Goal: Check status: Check status

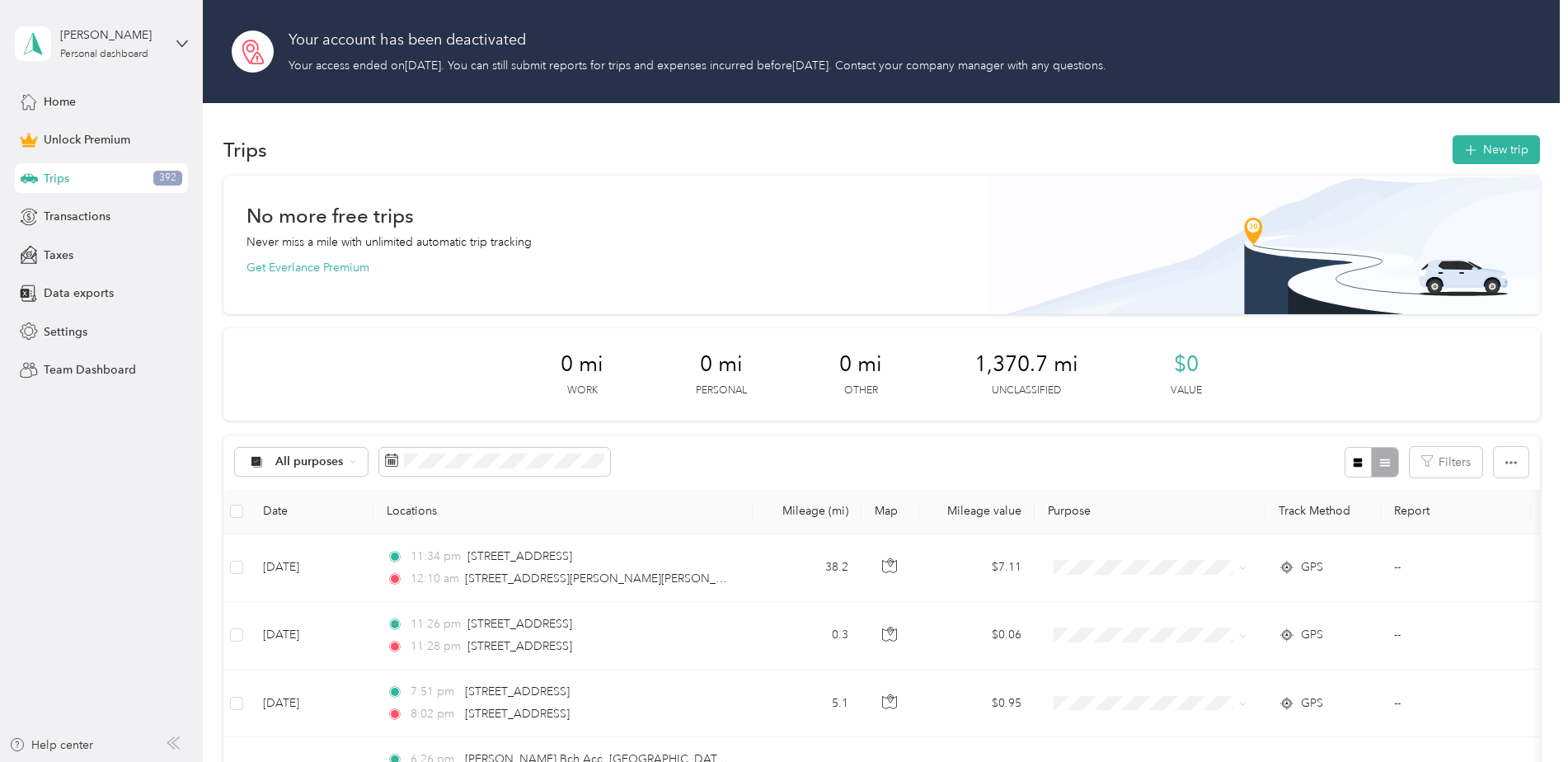
click at [1171, 63] on div "Your account has been deactivated Your access ended on [DATE] . You can still s…" at bounding box center [882, 51] width 1357 height 103
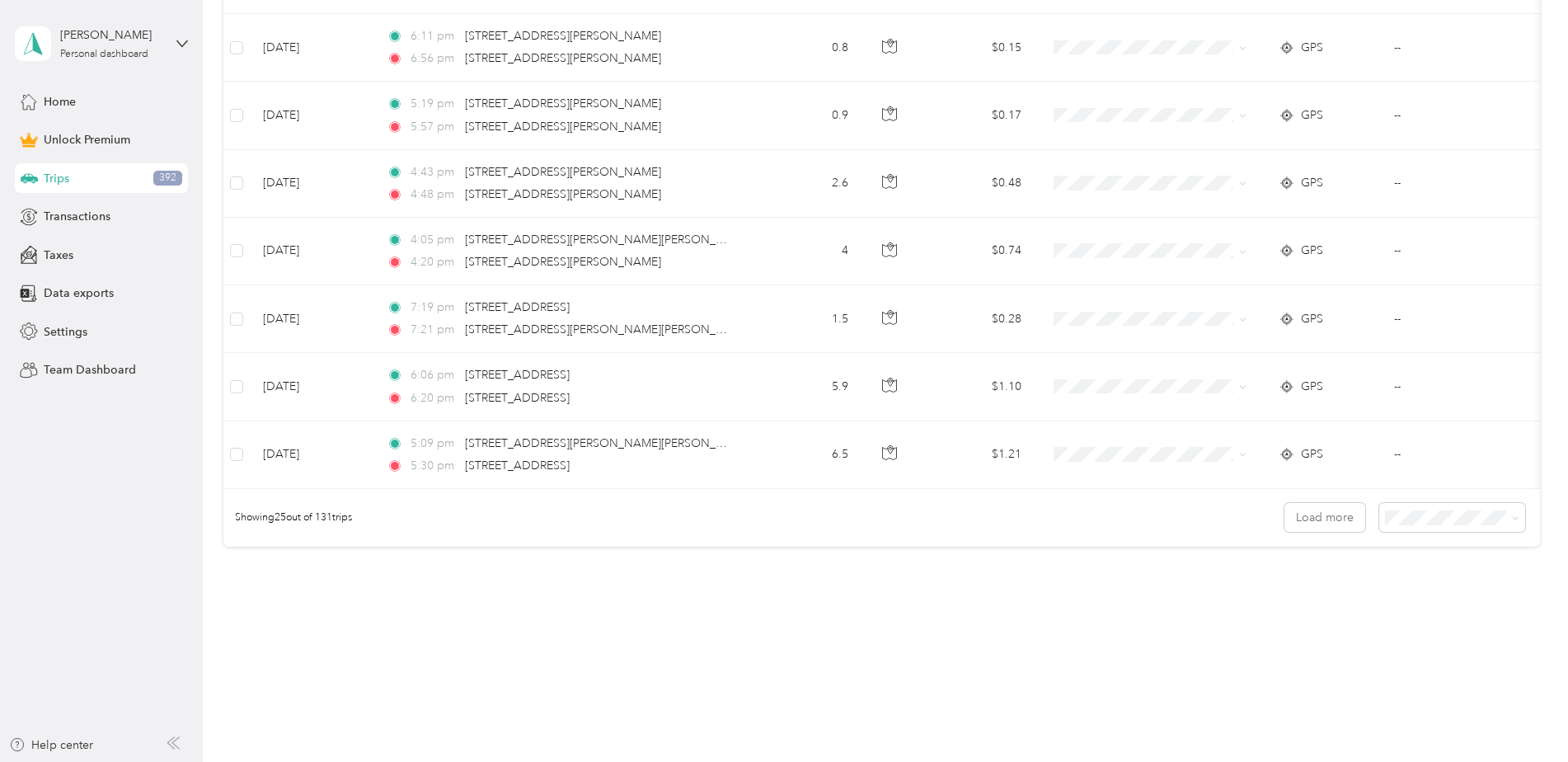
scroll to position [1765, 0]
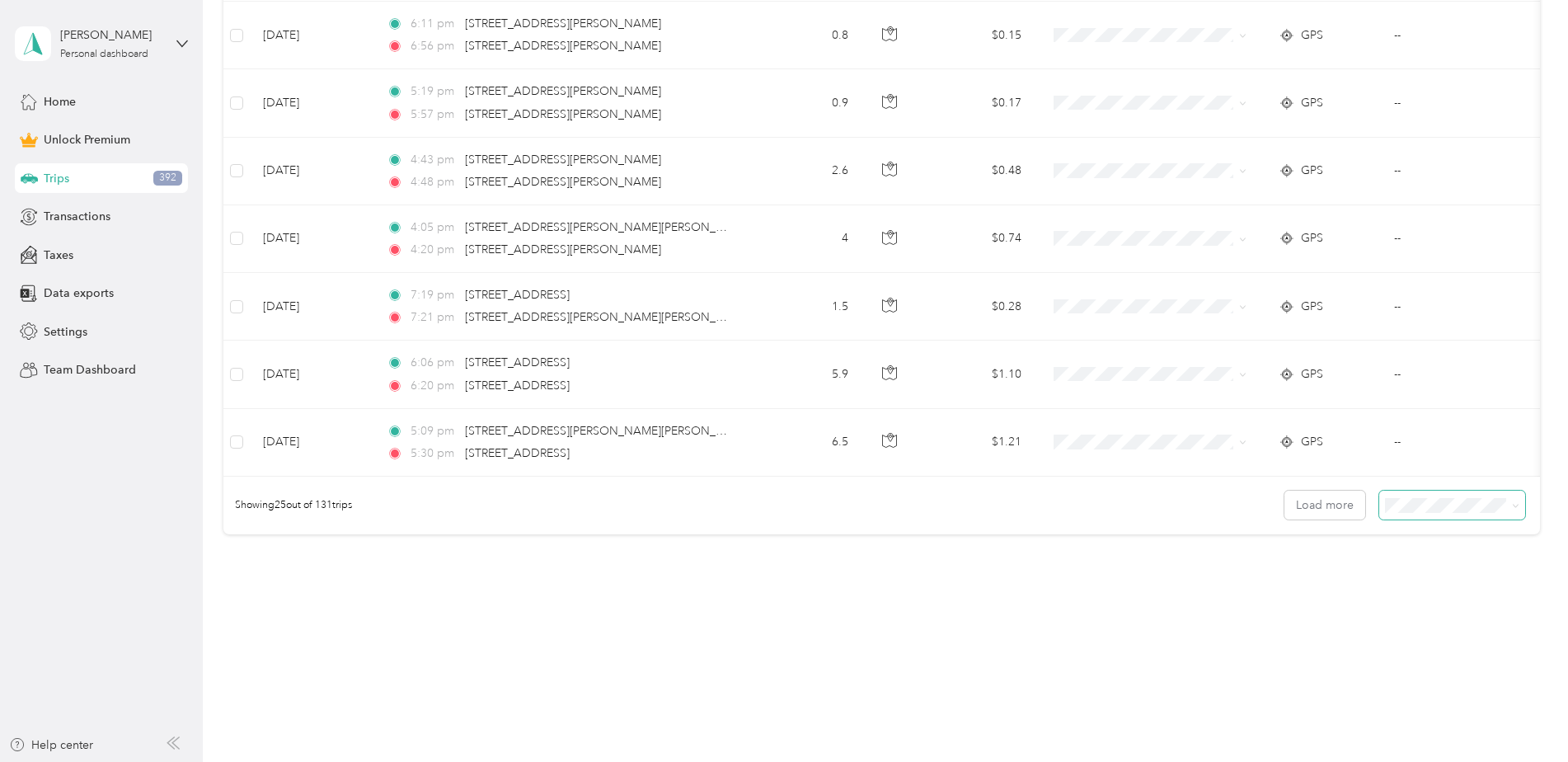
click at [1513, 506] on icon at bounding box center [1517, 506] width 8 height 8
click at [1445, 588] on span "100 per load" at bounding box center [1420, 593] width 68 height 14
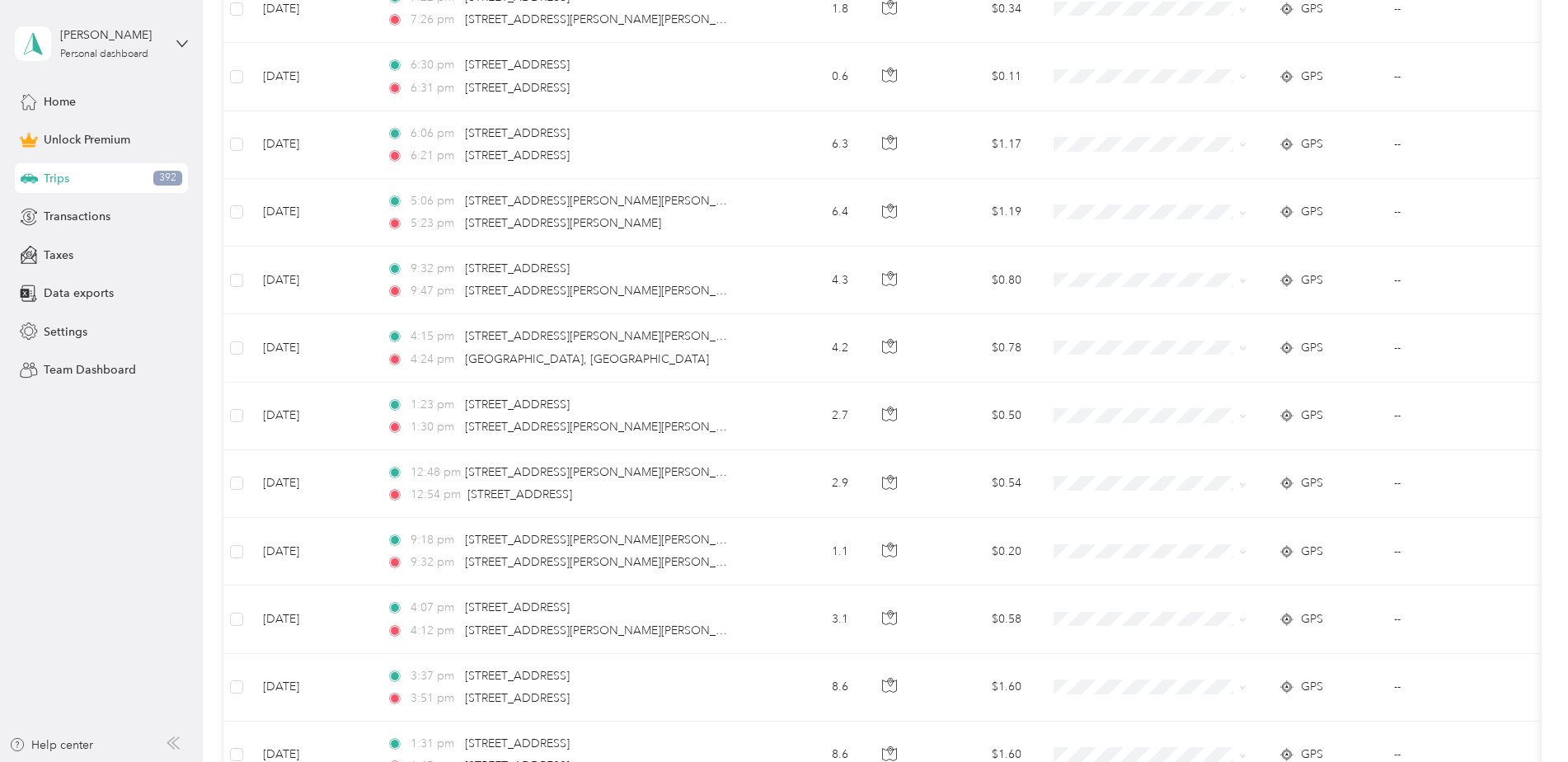
scroll to position [6850, 0]
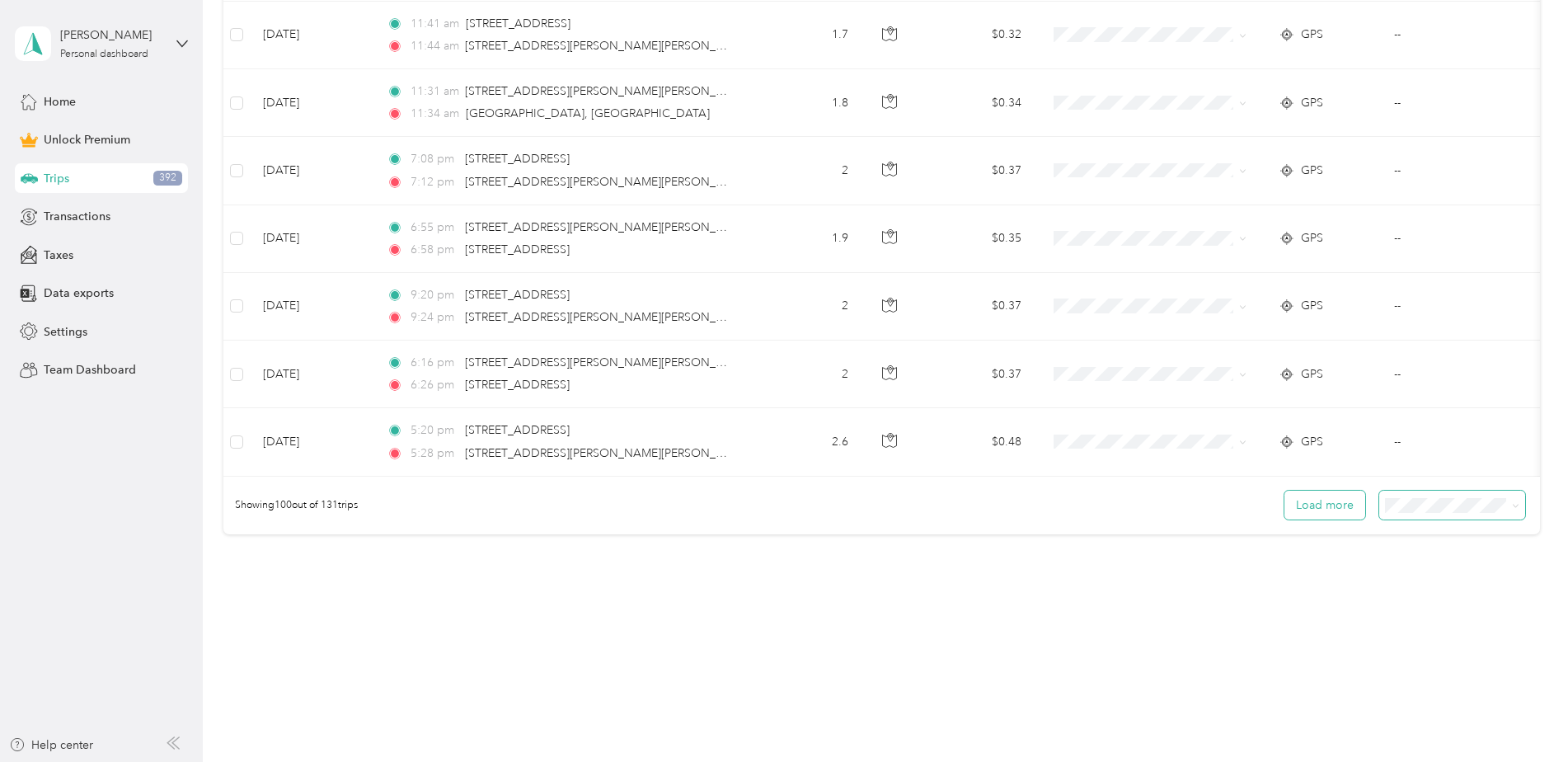
click at [1318, 501] on button "Load more" at bounding box center [1324, 505] width 81 height 29
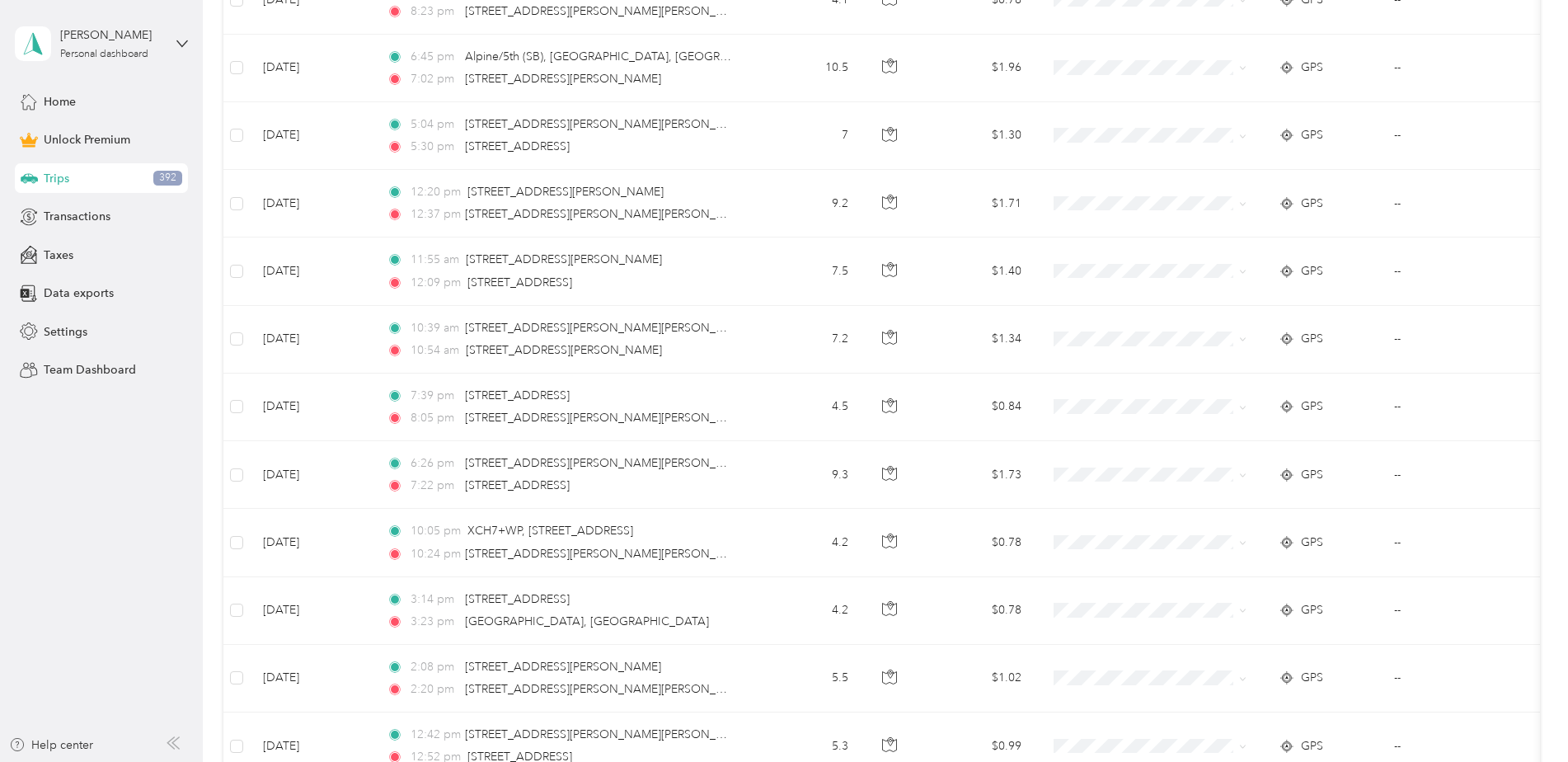
scroll to position [7839, 0]
